Goal: Navigation & Orientation: Find specific page/section

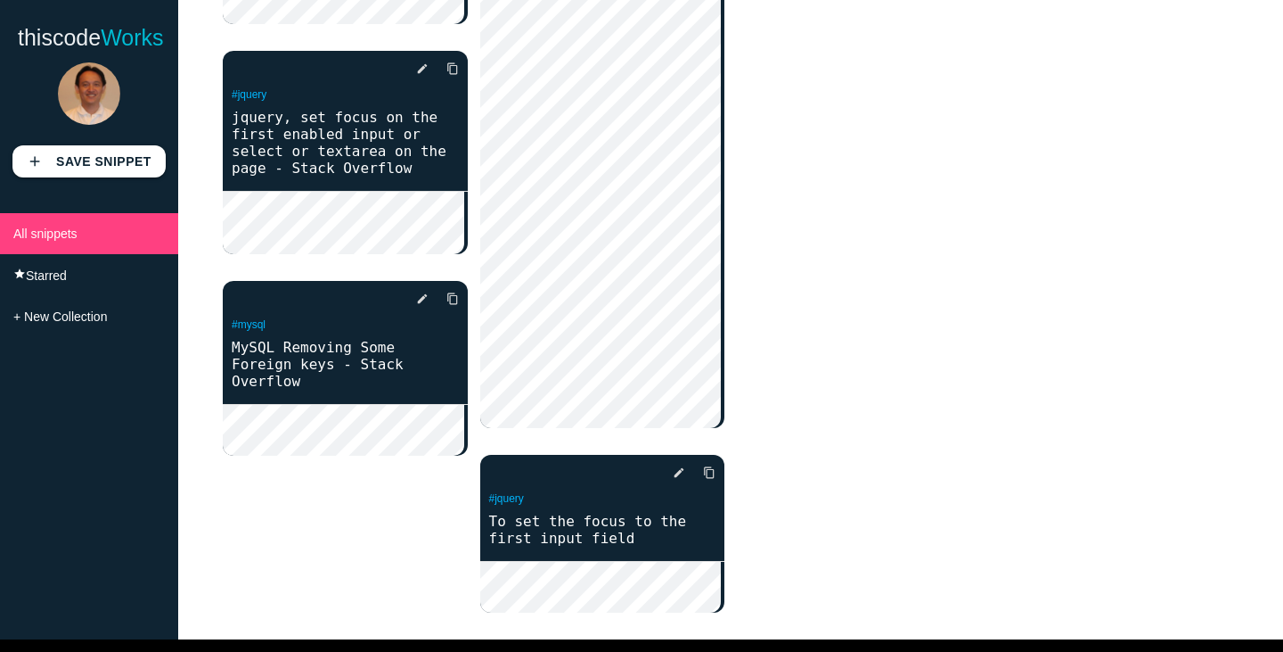
scroll to position [255, 0]
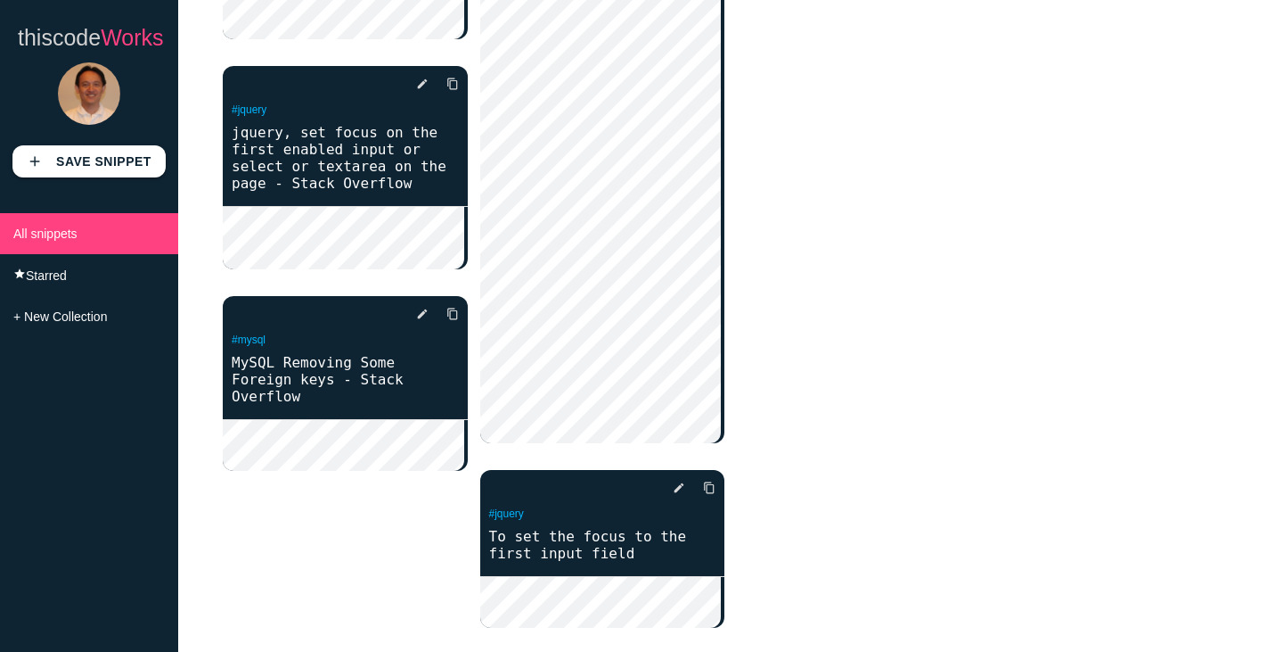
click at [108, 43] on span "Works" at bounding box center [132, 37] width 62 height 25
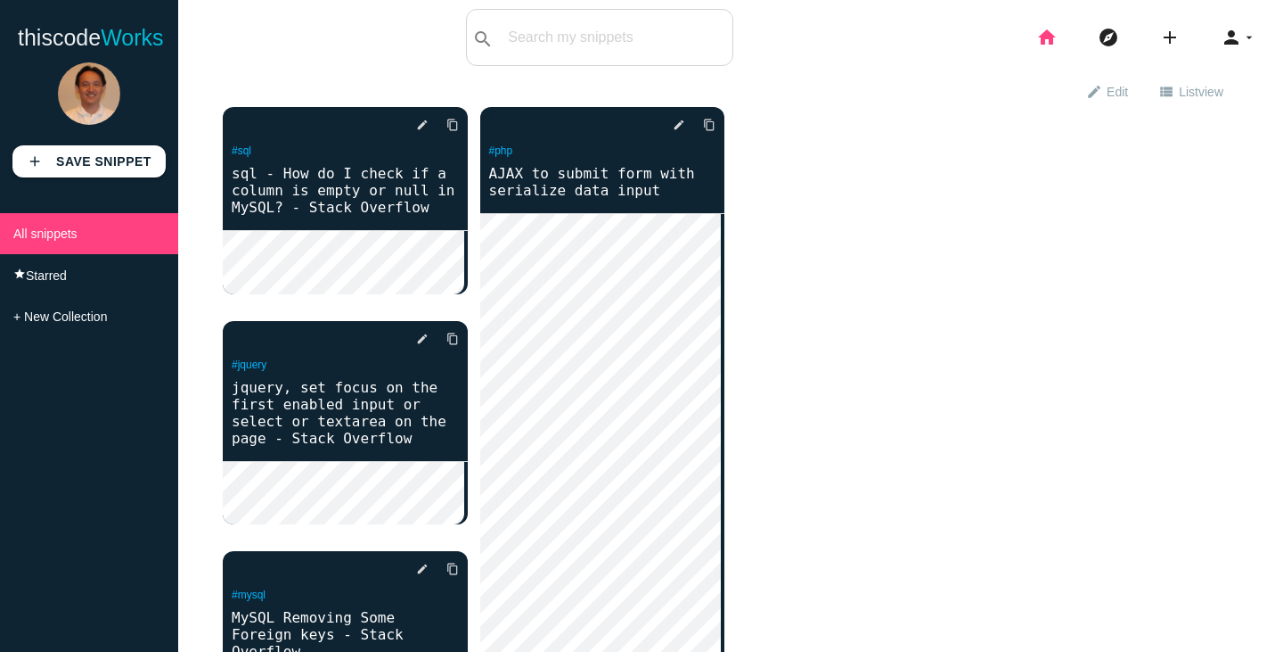
click at [1042, 43] on icon "home" at bounding box center [1047, 37] width 21 height 57
click at [1160, 37] on icon "add" at bounding box center [1170, 37] width 21 height 57
click at [977, 143] on div "delete star_border photo_camera edit content_copy #sql sql - How do I check if …" at bounding box center [731, 508] width 1016 height 802
click at [1102, 43] on icon "explore" at bounding box center [1108, 37] width 21 height 57
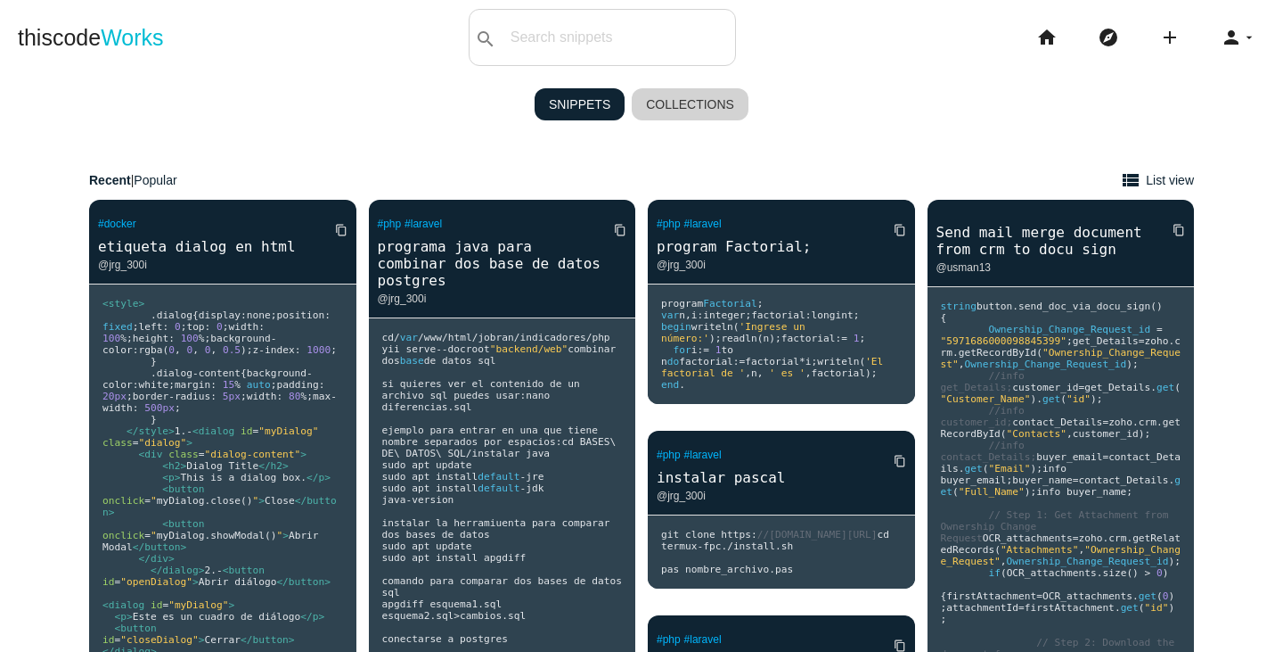
click at [677, 95] on link "Collections" at bounding box center [690, 104] width 117 height 32
click at [685, 104] on link "Collections" at bounding box center [690, 104] width 117 height 32
